Goal: Task Accomplishment & Management: Manage account settings

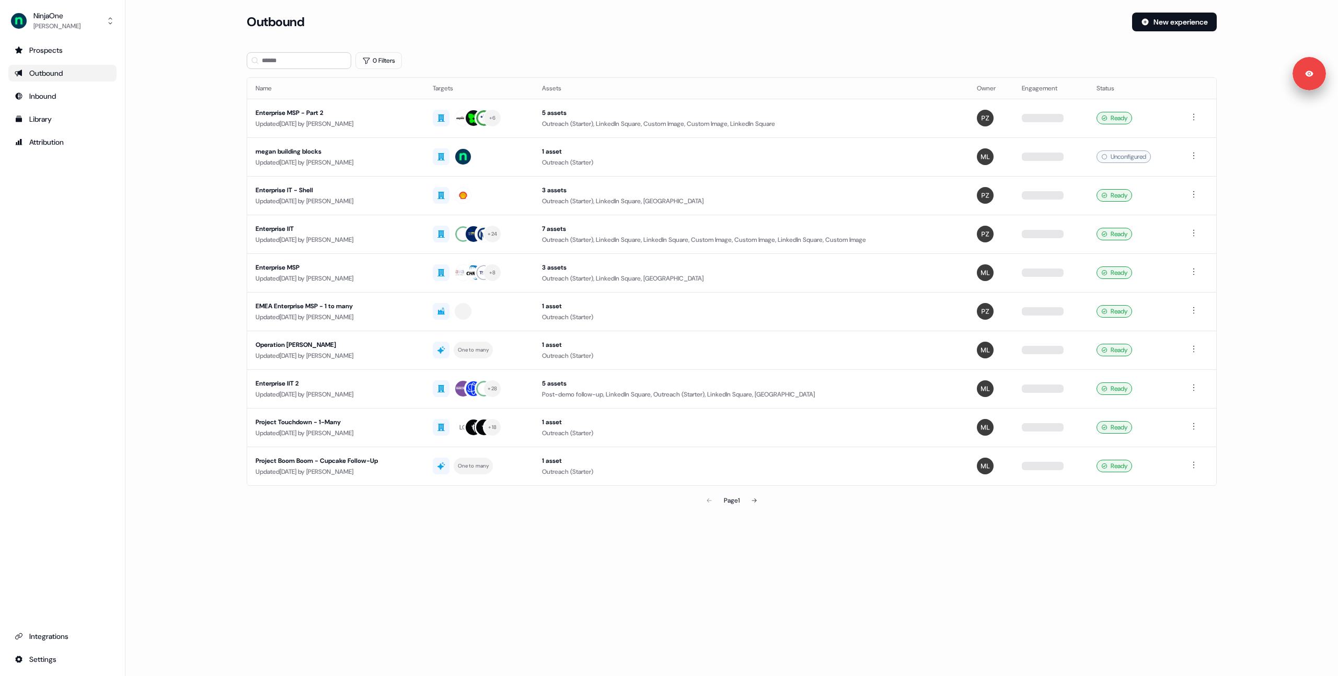
click at [182, 225] on main "Loading... Outbound New experience 0 Filters Name Targets Assets Owner Engageme…" at bounding box center [731, 277] width 1212 height 528
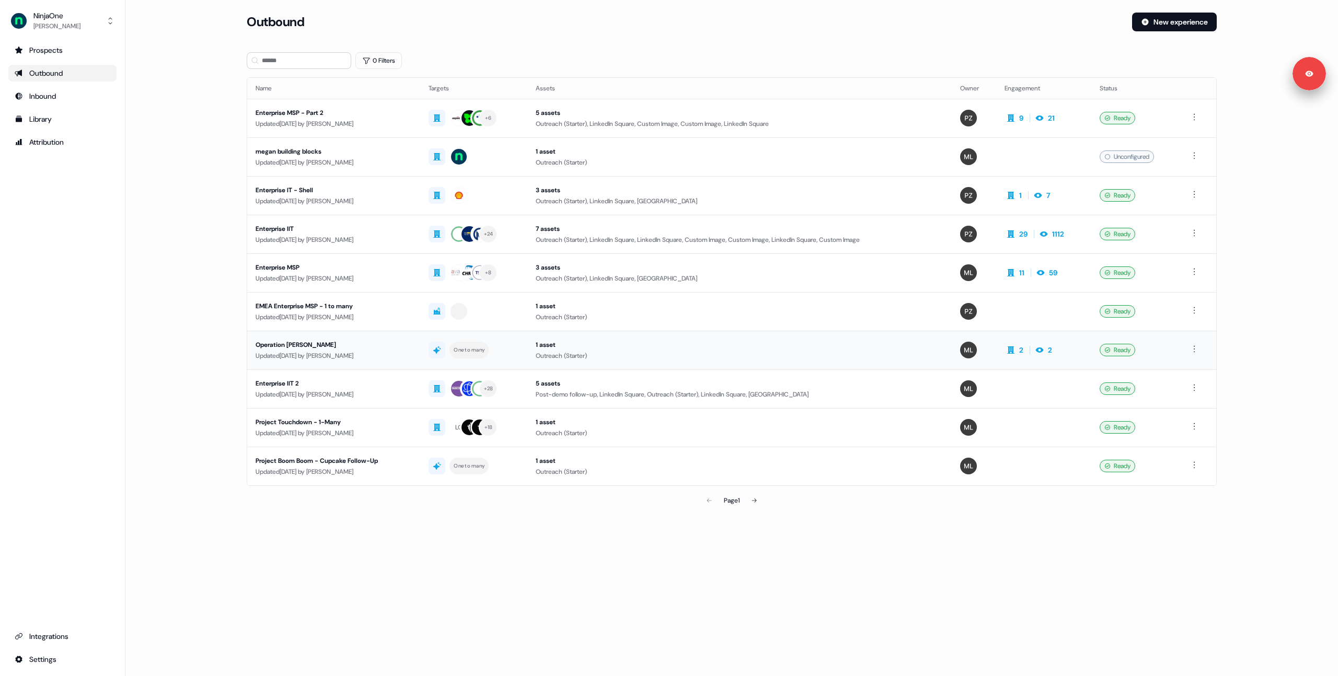
click at [367, 355] on div "Updated [DATE] by [PERSON_NAME]" at bounding box center [334, 356] width 156 height 10
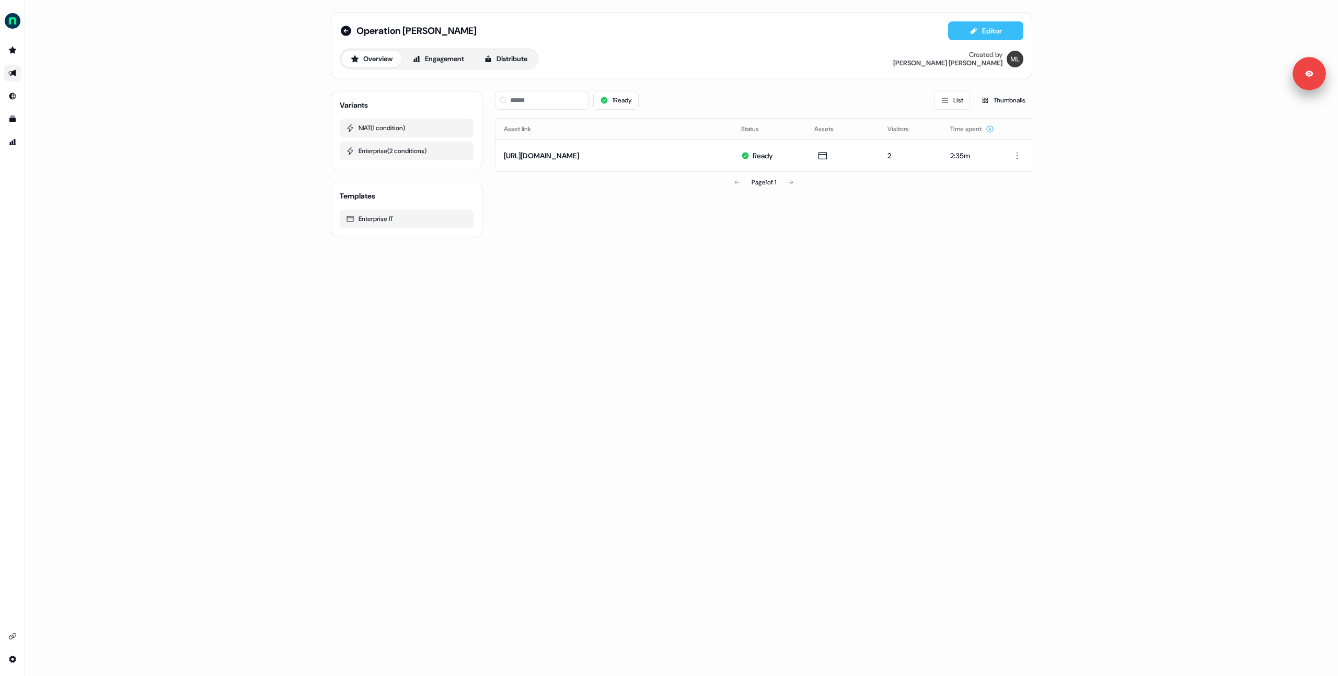
click at [999, 31] on button "Editor" at bounding box center [985, 30] width 75 height 19
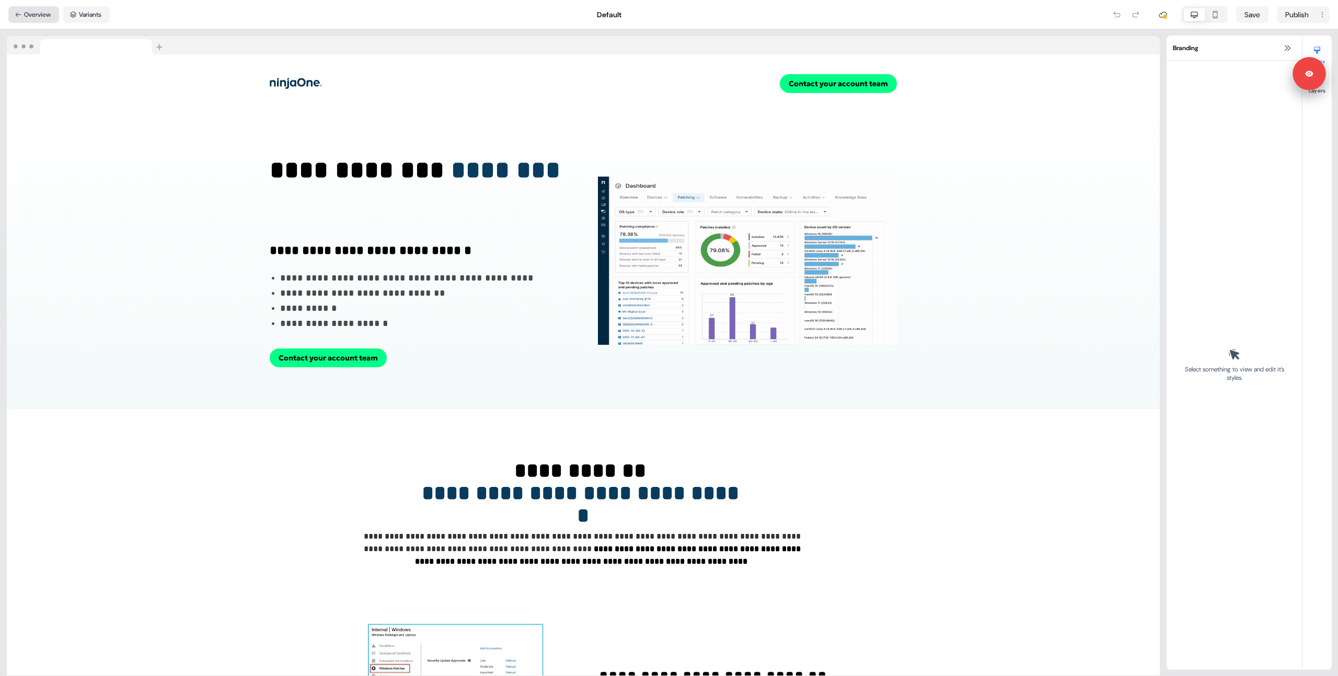
click at [40, 11] on button "Overview" at bounding box center [33, 14] width 51 height 17
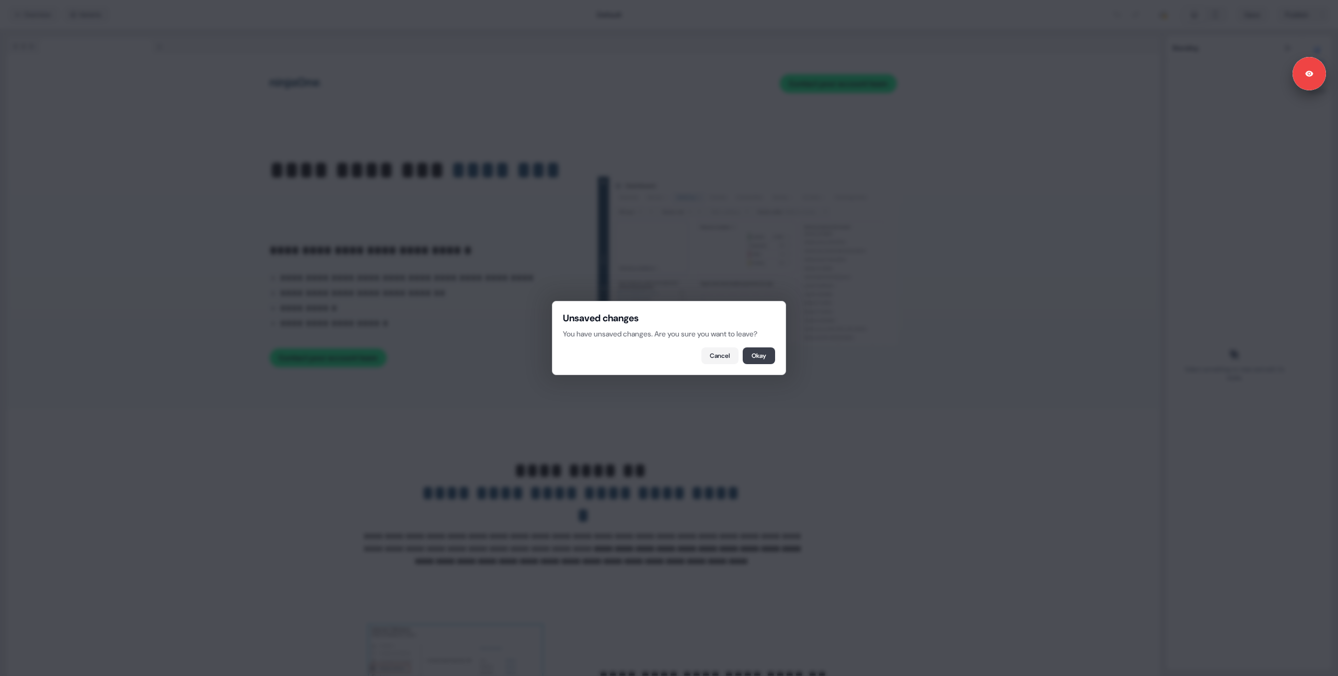
click at [761, 357] on button "Okay" at bounding box center [759, 356] width 32 height 17
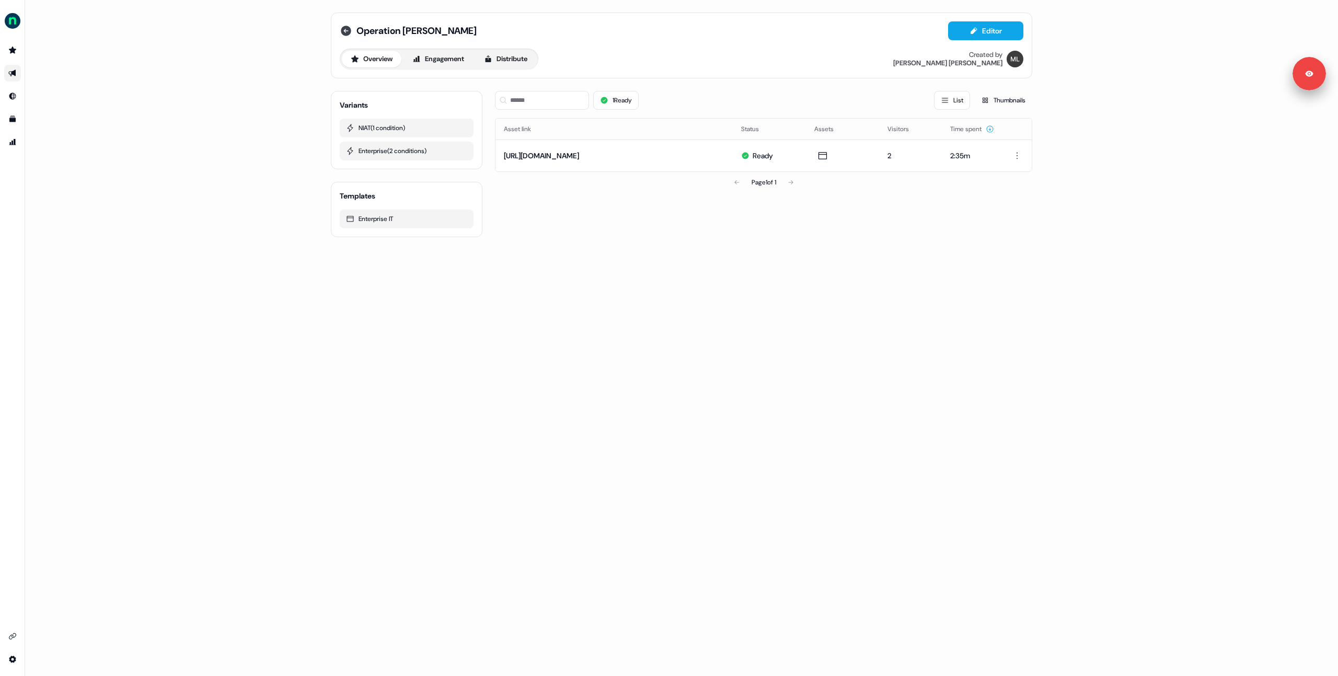
click at [345, 28] on icon at bounding box center [346, 31] width 10 height 10
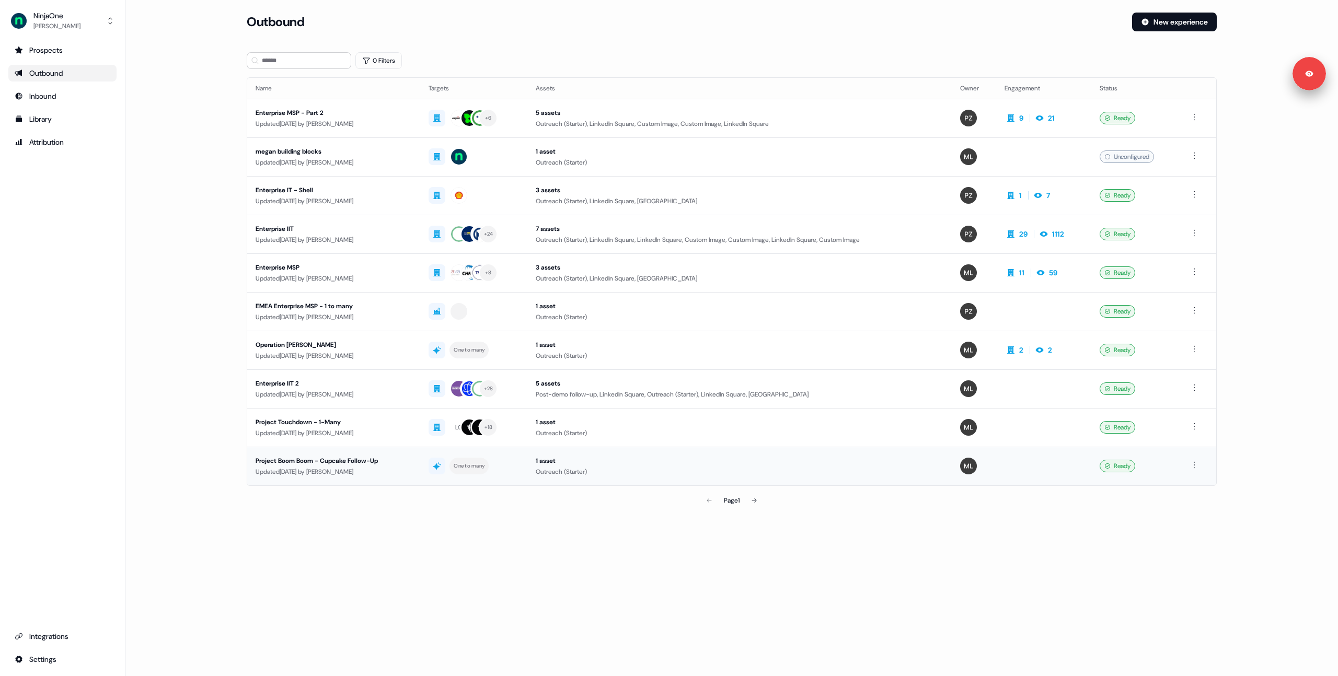
click at [379, 472] on div "Updated [DATE] by [PERSON_NAME]" at bounding box center [334, 472] width 156 height 10
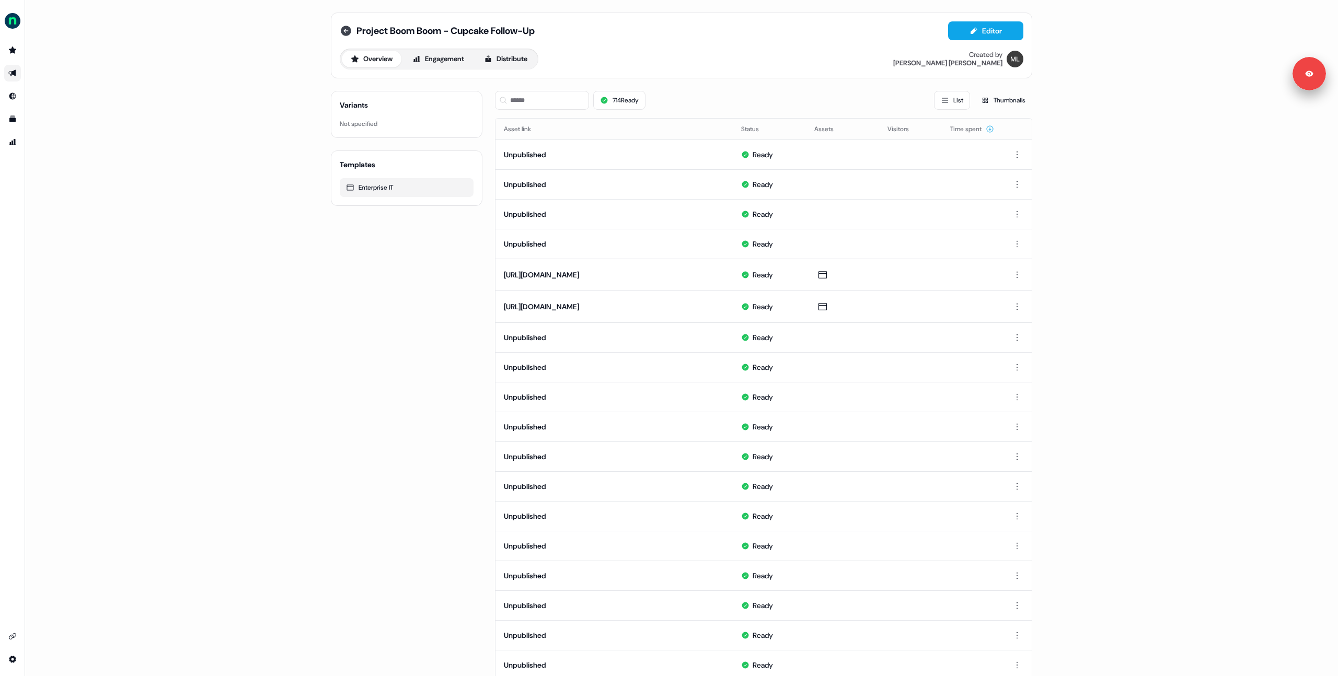
click at [344, 33] on icon at bounding box center [346, 31] width 10 height 10
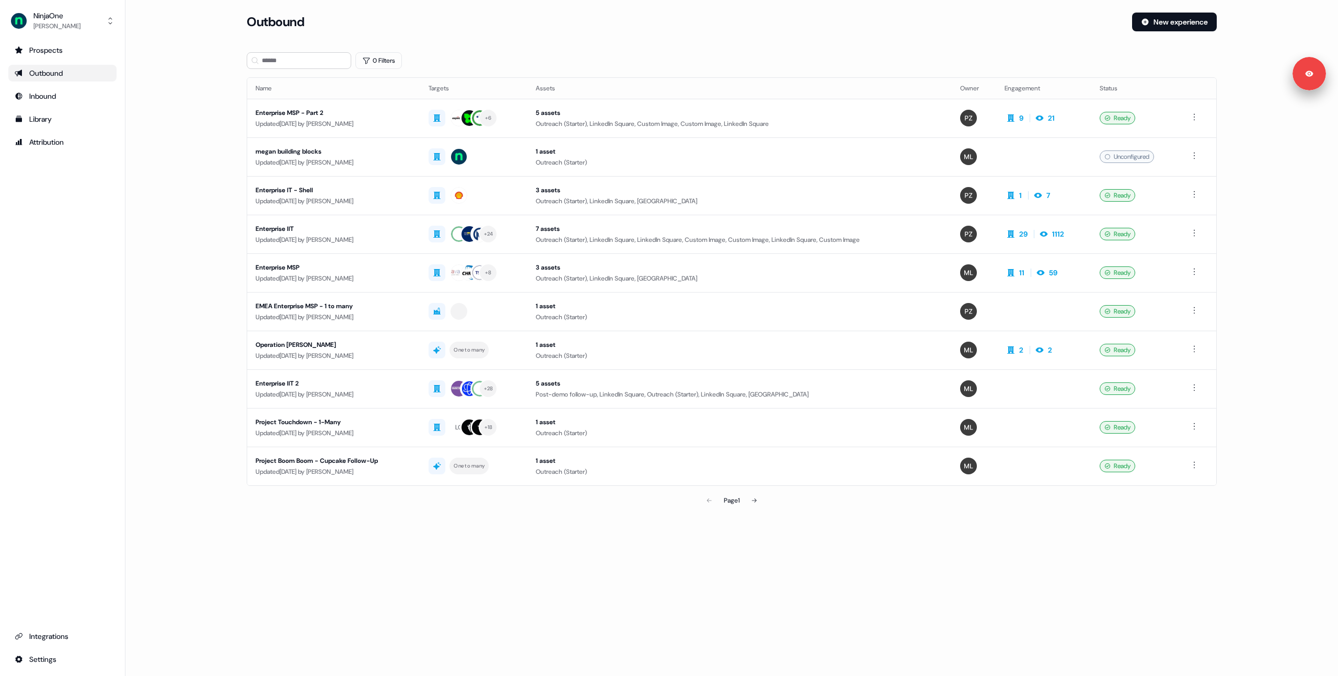
click at [184, 182] on main "Loading... Outbound New experience 0 Filters Name Targets Assets Owner Engageme…" at bounding box center [731, 277] width 1212 height 528
click at [71, 29] on button "NinjaOne [PERSON_NAME]" at bounding box center [62, 20] width 108 height 25
click at [197, 183] on div "NinjaOne [PERSON_NAME] Help documentation Feedback Logout Prospects Outbound In…" at bounding box center [669, 338] width 1338 height 676
click at [49, 21] on div "[PERSON_NAME]" at bounding box center [56, 26] width 47 height 10
click at [66, 87] on div "Logout" at bounding box center [62, 86] width 99 height 19
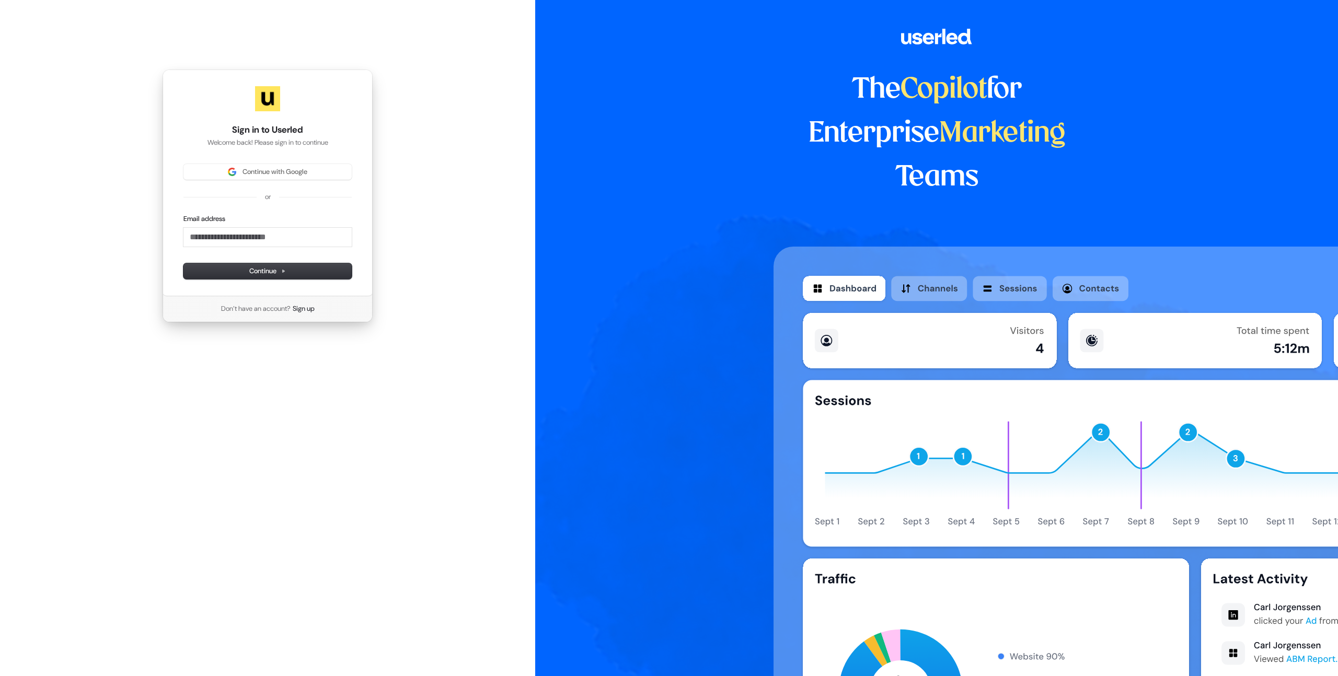
click at [225, 162] on div "Sign in to Userled Welcome back! Please sign in to continue Continue with Googl…" at bounding box center [268, 183] width 210 height 227
click at [228, 171] on img at bounding box center [232, 172] width 8 height 8
